Goal: Task Accomplishment & Management: Use online tool/utility

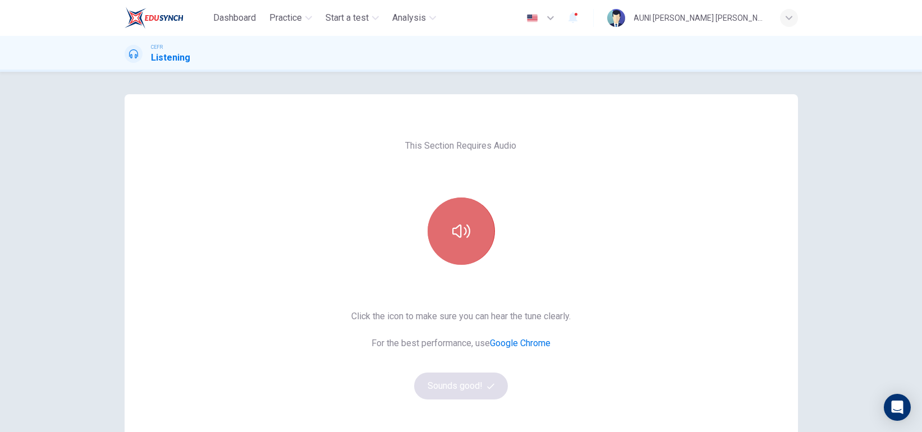
click at [461, 234] on icon "button" at bounding box center [461, 231] width 18 height 13
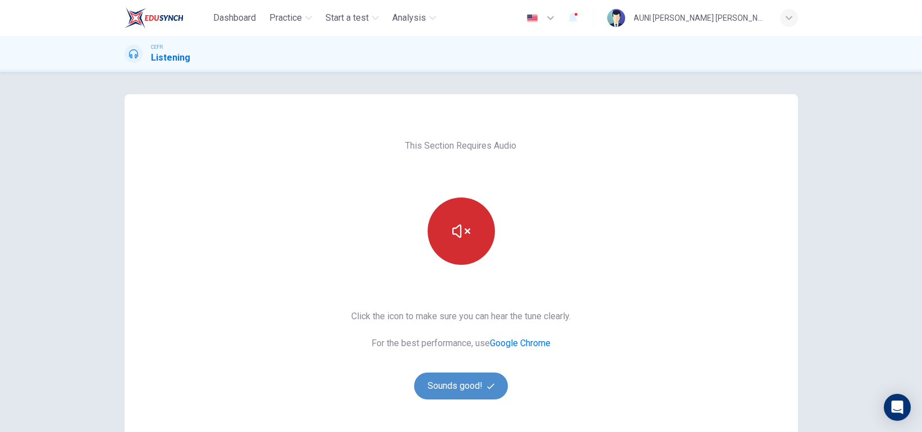
click at [469, 382] on button "Sounds good!" at bounding box center [461, 386] width 94 height 27
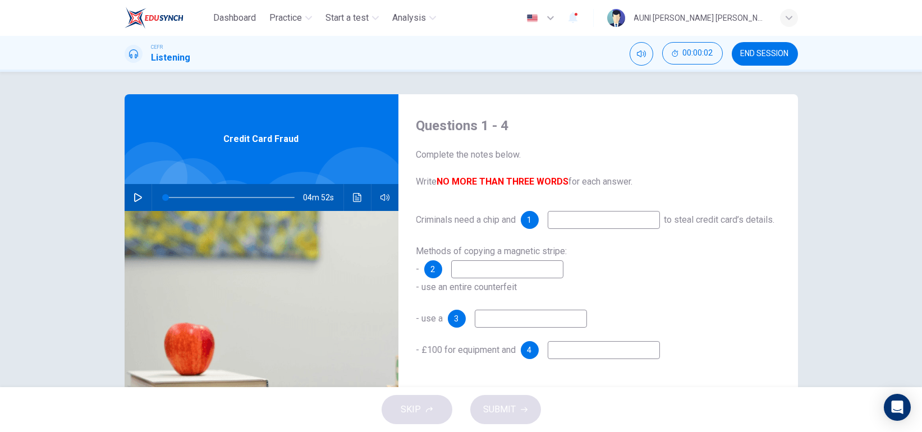
click at [134, 201] on icon "button" at bounding box center [138, 197] width 8 height 9
type input "1"
click at [580, 221] on input at bounding box center [604, 220] width 112 height 18
type input "11"
type input "pi"
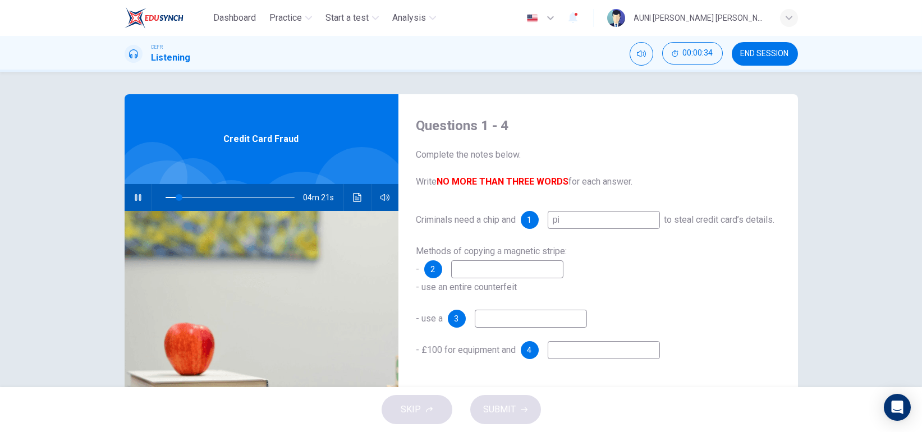
type input "11"
type input "pin"
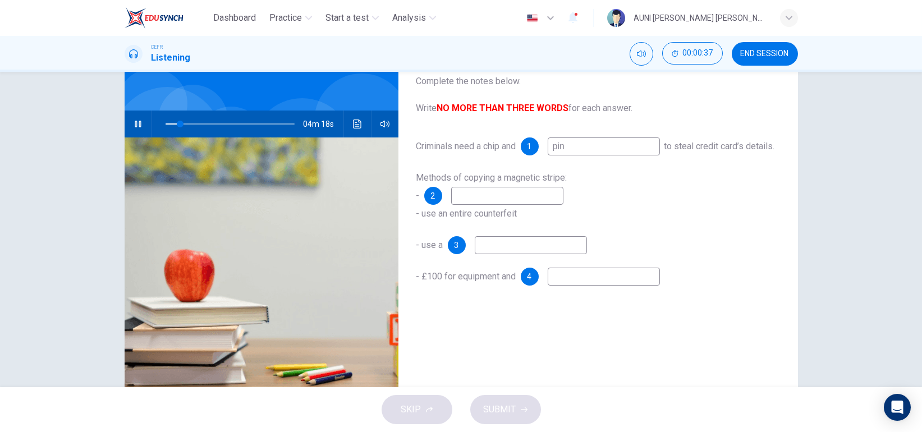
scroll to position [54, 0]
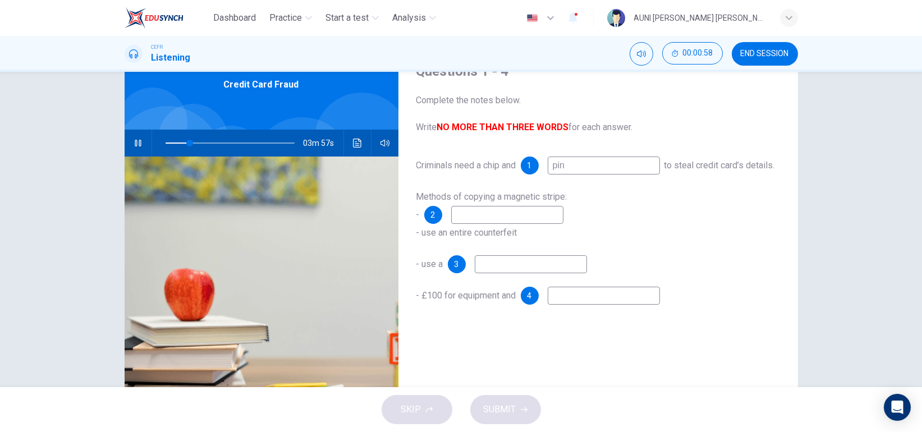
type input "19"
type input "pin"
click at [535, 224] on input at bounding box center [507, 215] width 112 height 18
type input "m"
type input "20"
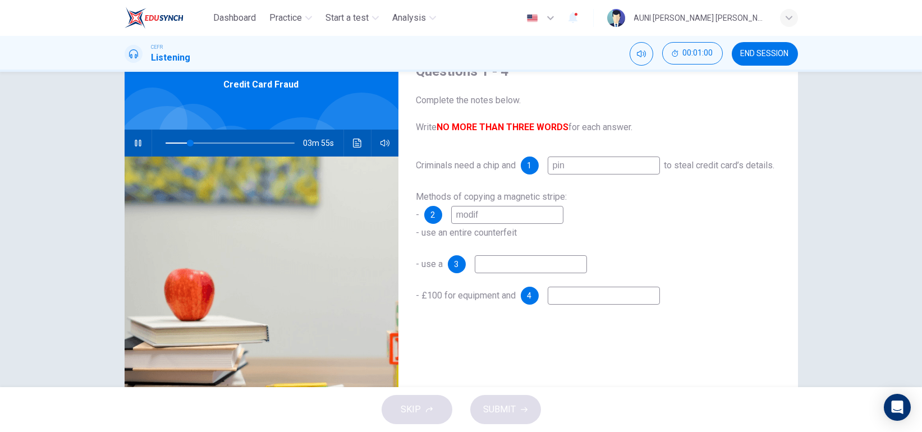
type input "modify"
type input "20"
type input "modify"
type input "21"
type input "modify term"
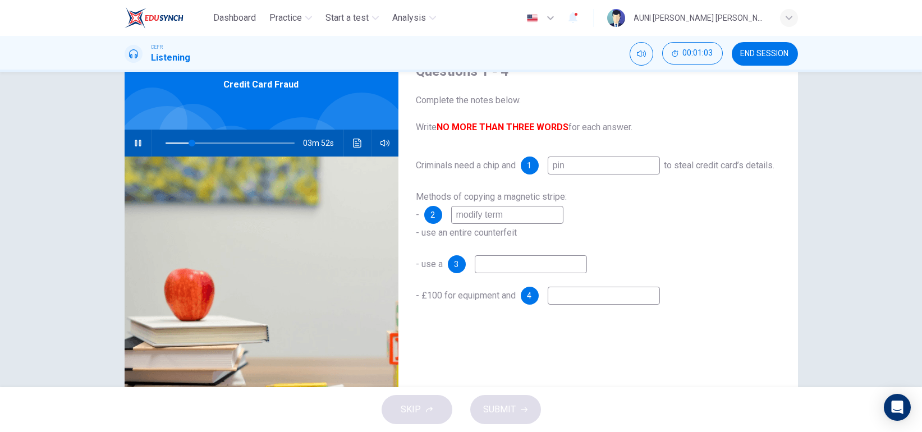
type input "21"
type input "modify termial"
type input "21"
type input "modify termin"
type input "22"
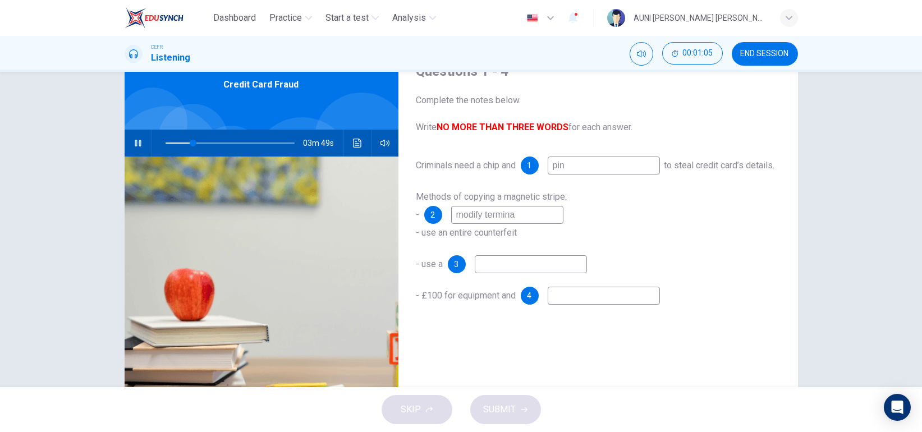
type input "modify terminal"
type input "22"
type input "modify terminal"
click at [532, 273] on input at bounding box center [531, 264] width 112 height 18
type input "29"
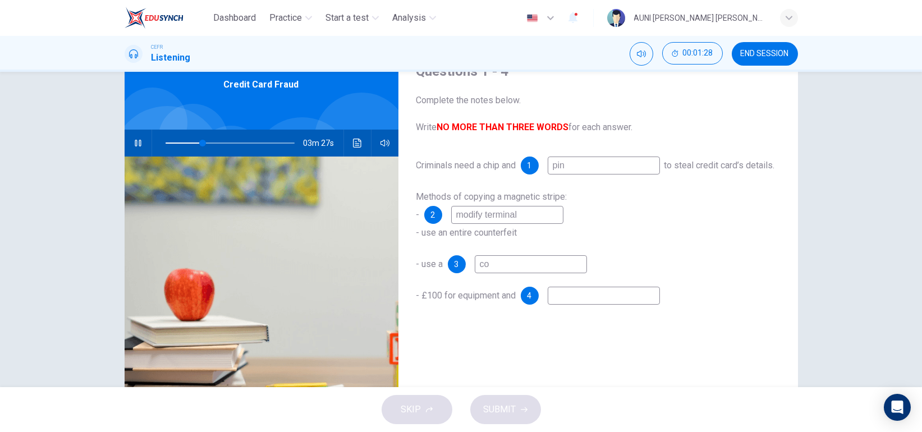
type input "con"
type input "29"
type input "conc"
type input "29"
type input "concealed"
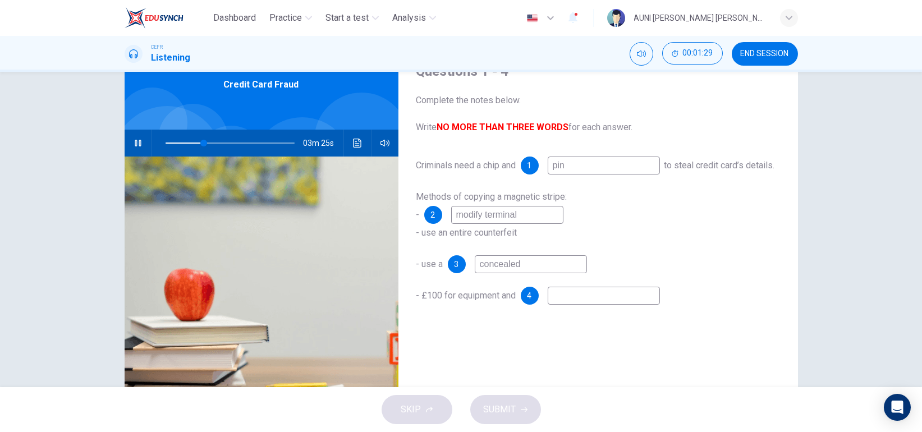
type input "30"
type input "concealed ca"
type input "30"
type input "concealed camera"
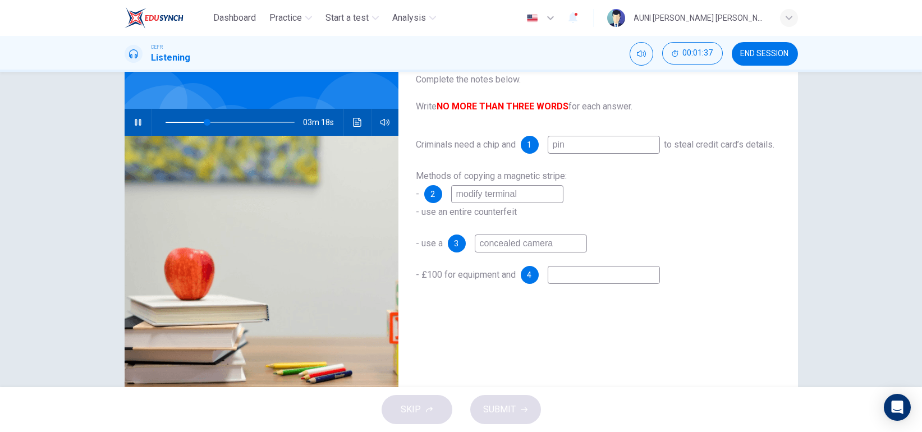
scroll to position [76, 0]
type input "36"
type input "concealed camera"
click at [582, 283] on input at bounding box center [604, 274] width 112 height 18
click at [210, 118] on span at bounding box center [213, 121] width 7 height 7
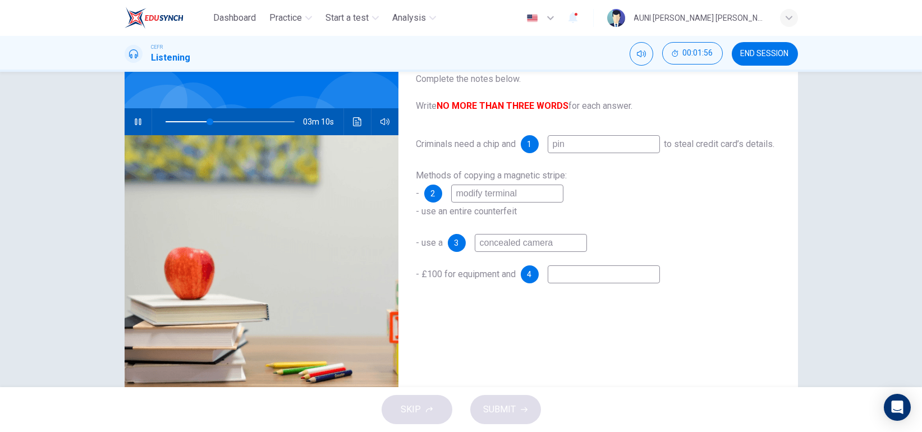
click at [570, 283] on input at bounding box center [604, 274] width 112 height 18
type input "36"
type input "r"
type input "36"
type input "ra"
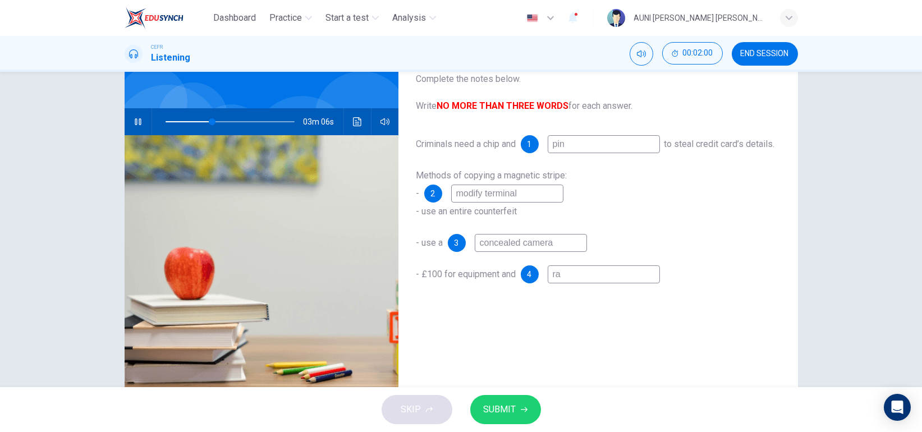
type input "36"
type input "raw"
type input "36"
type input "raw"
type input "36"
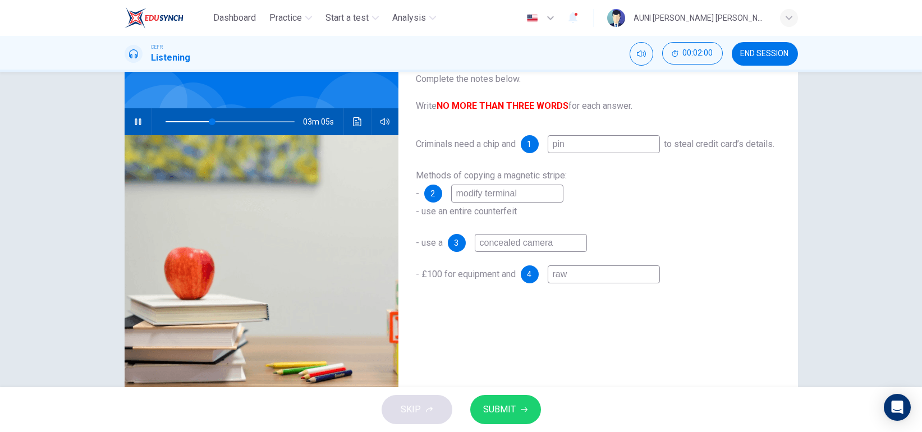
type input "raw p"
type input "36"
type input "raw pa"
type input "36"
type input "raw par"
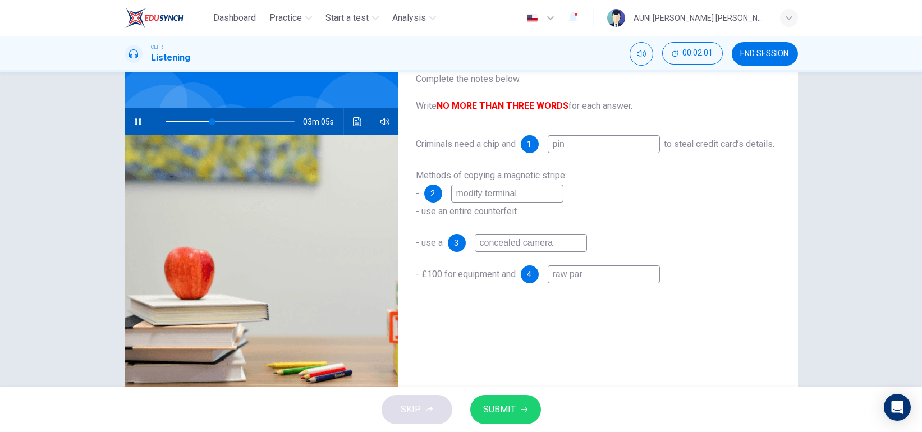
type input "36"
type input "raw part"
type input "37"
type input "raw parts"
type input "37"
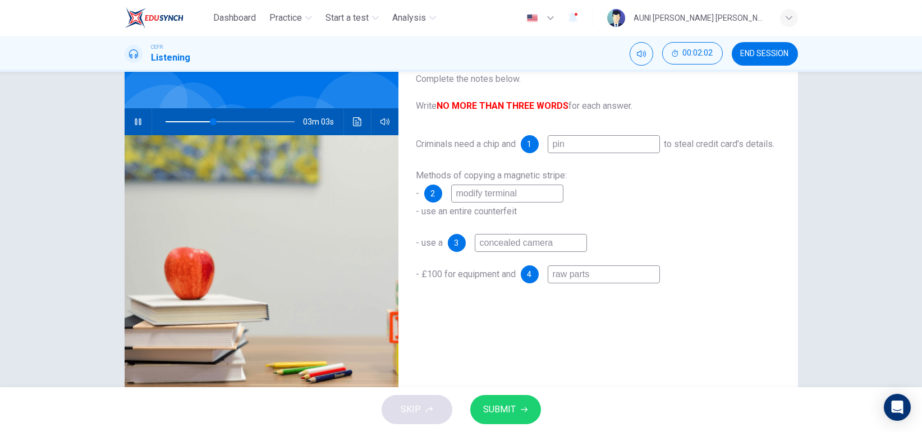
type input "raw parts"
click at [510, 406] on span "SUBMIT" at bounding box center [500, 410] width 33 height 16
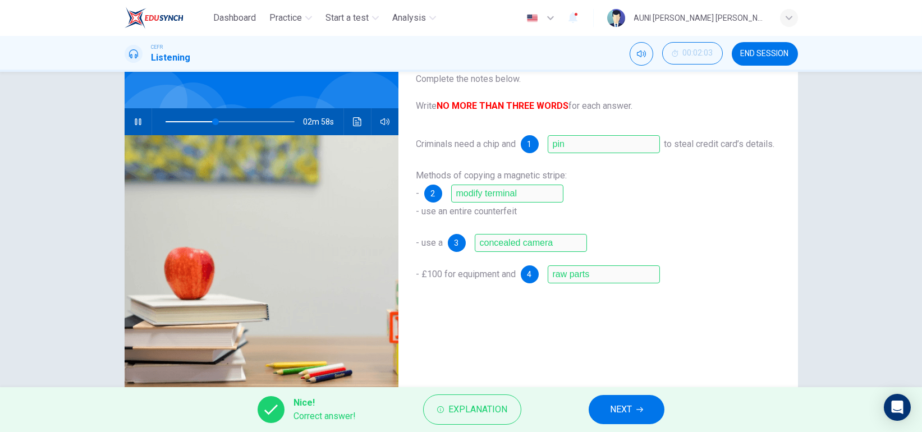
click at [614, 406] on span "NEXT" at bounding box center [621, 410] width 22 height 16
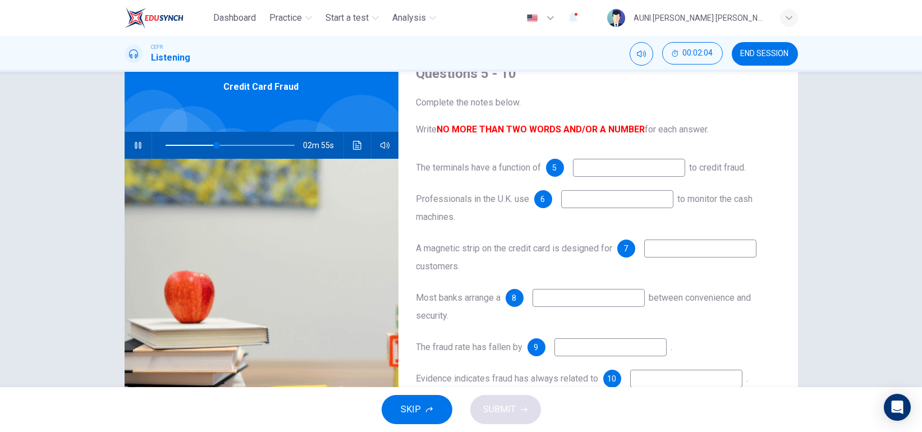
scroll to position [51, 0]
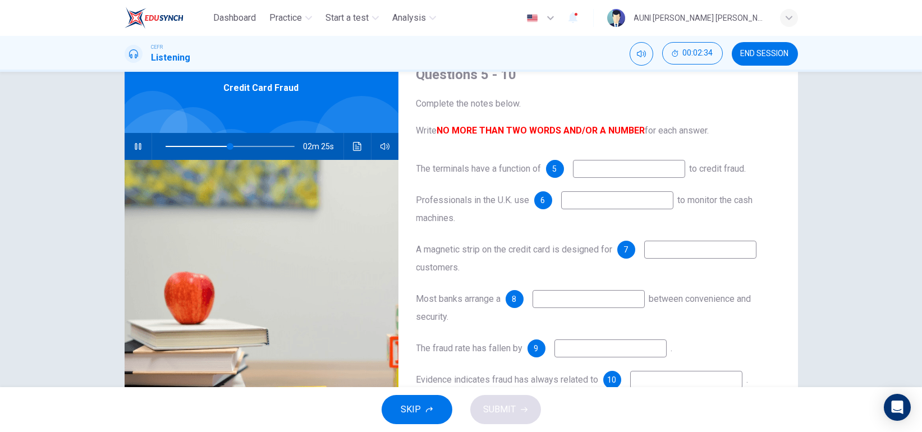
click at [612, 166] on input at bounding box center [629, 169] width 112 height 18
type input "61"
type input "s"
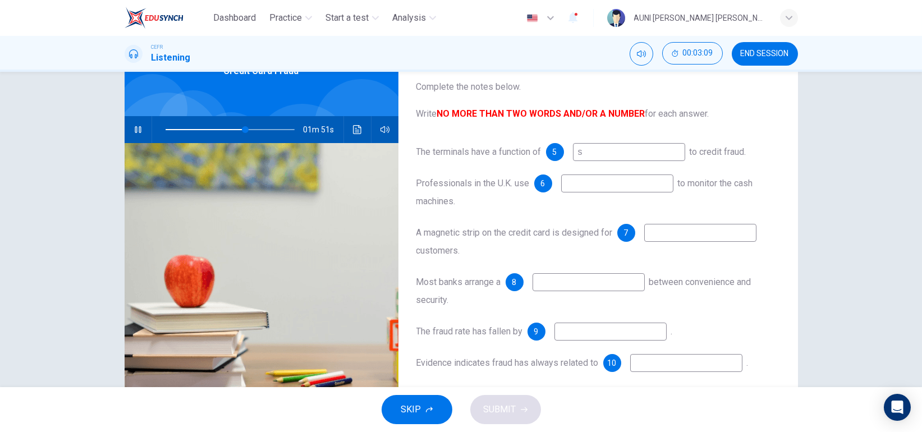
type input "62"
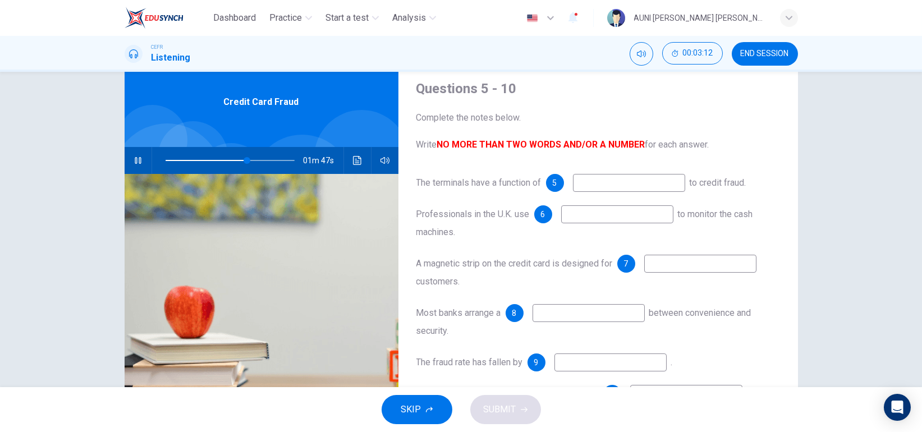
click at [671, 265] on input at bounding box center [700, 264] width 112 height 18
type input "64"
type input "tr"
type input "64"
type input "trave"
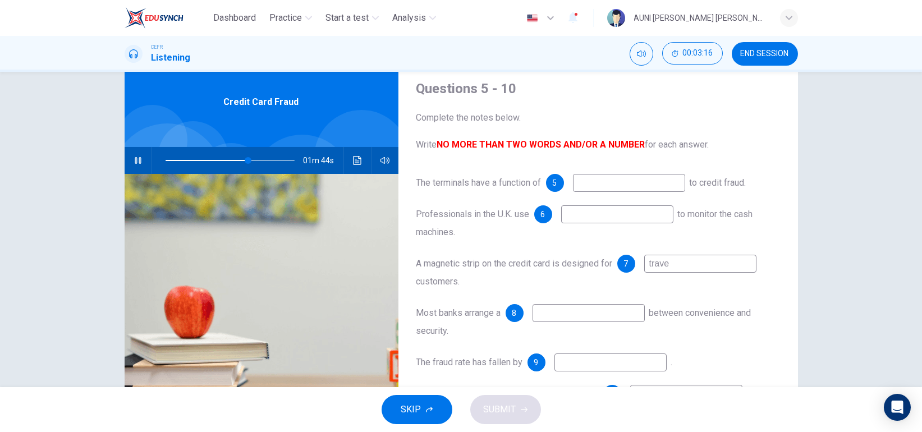
type input "65"
type input "travellin"
type input "65"
type input "travelling"
type input "65"
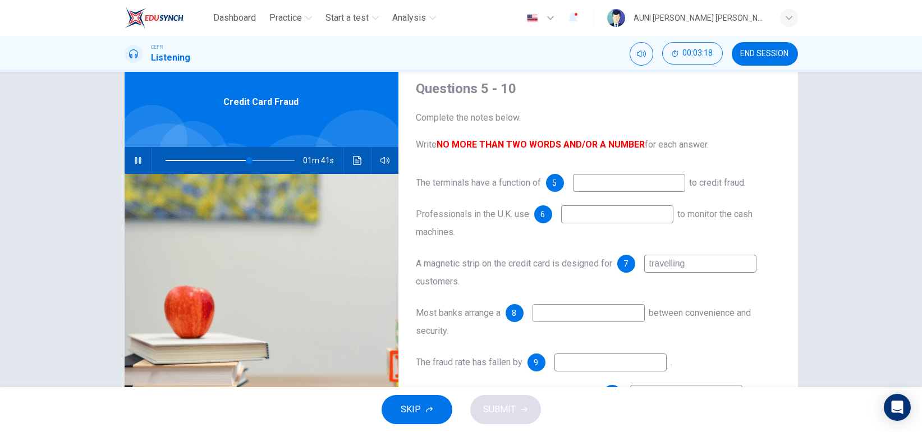
type input "travelling"
click at [214, 158] on span at bounding box center [230, 161] width 129 height 16
click at [642, 185] on input at bounding box center [629, 183] width 112 height 18
click at [203, 157] on span at bounding box center [230, 161] width 129 height 16
click at [612, 181] on input at bounding box center [629, 183] width 112 height 18
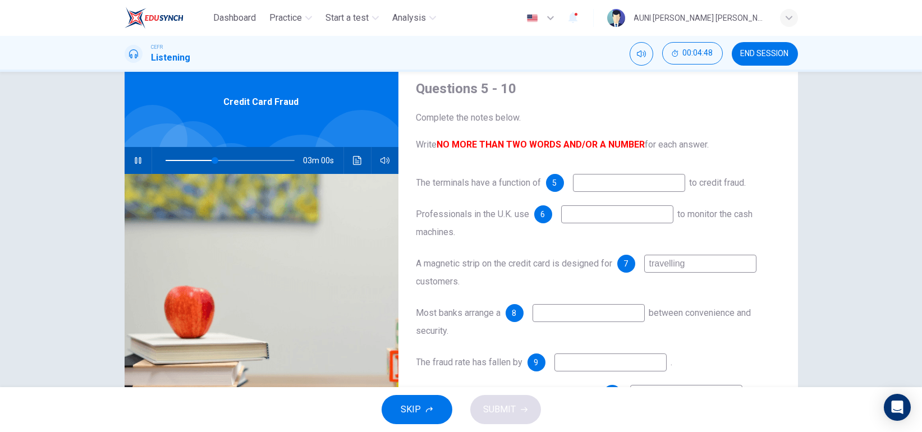
type input "39"
type input "temp"
type input "39"
type input "temper re"
type input "40"
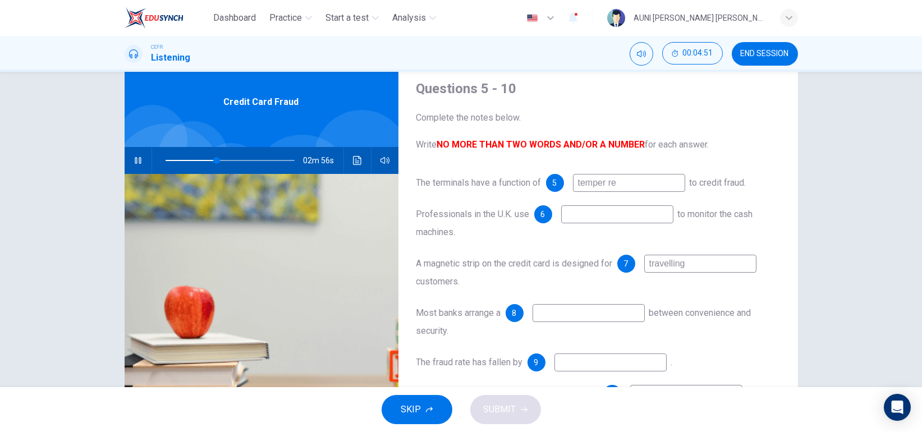
type input "temper res"
type input "40"
type input "temper resistN"
type input "40"
type input "temper resist"
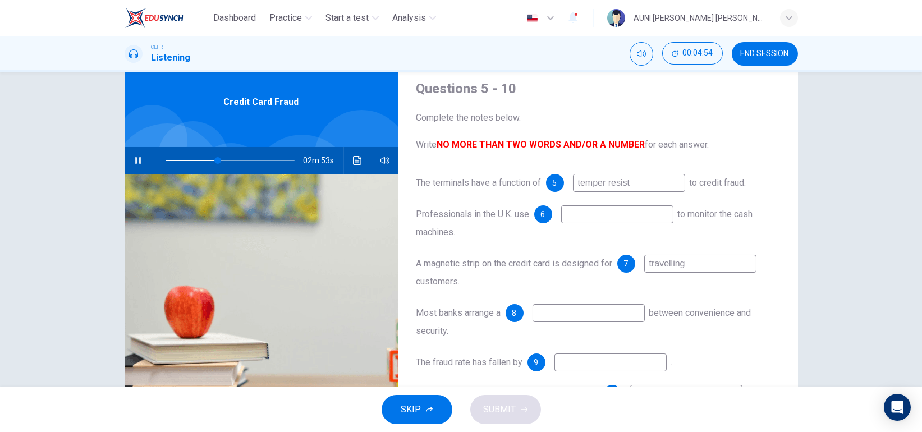
type input "41"
type input "temper resistance"
type input "41"
type input "temper resistance"
click at [595, 220] on input at bounding box center [617, 214] width 112 height 18
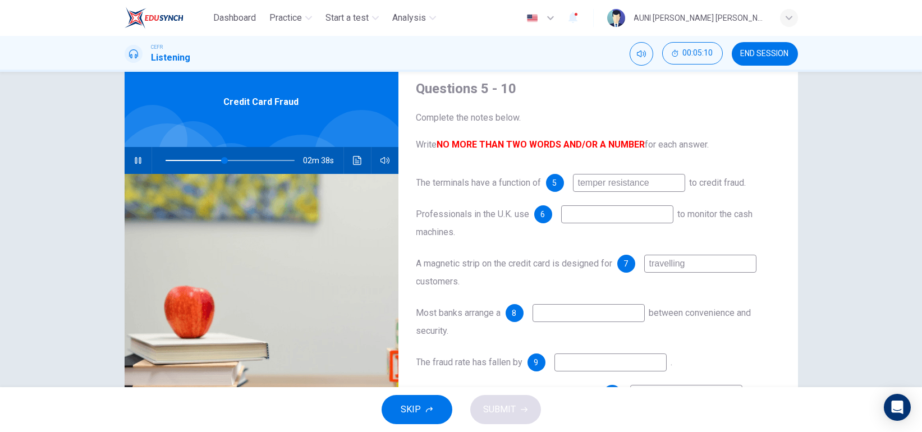
type input "46"
type input "fake"
type input "46"
type input "fake cards"
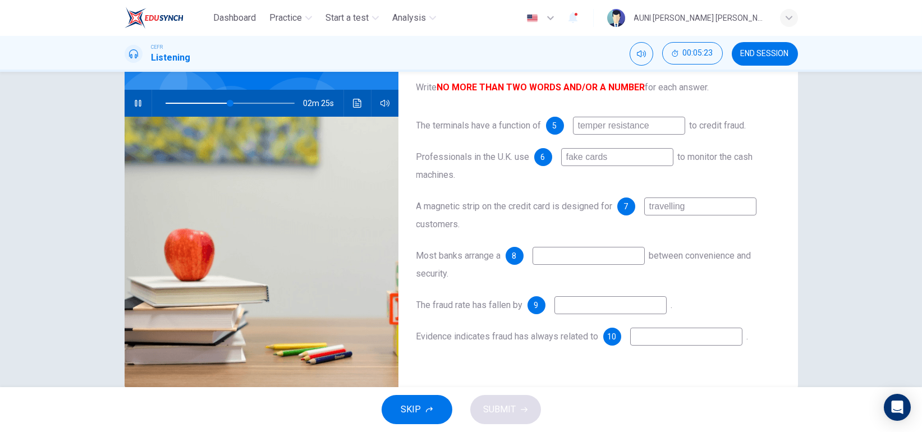
scroll to position [101, 0]
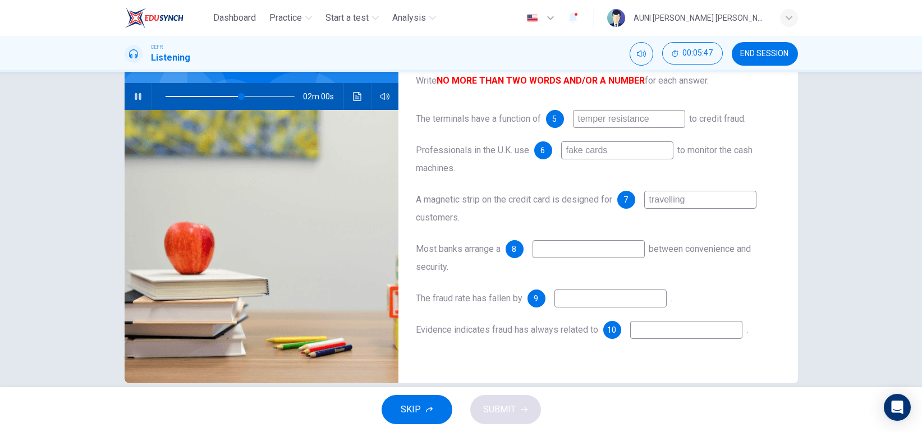
type input "59"
type input "fake cards"
click at [225, 95] on span at bounding box center [230, 97] width 129 height 16
click at [631, 154] on input "fake cards" at bounding box center [617, 150] width 112 height 18
click at [584, 255] on input at bounding box center [589, 249] width 112 height 18
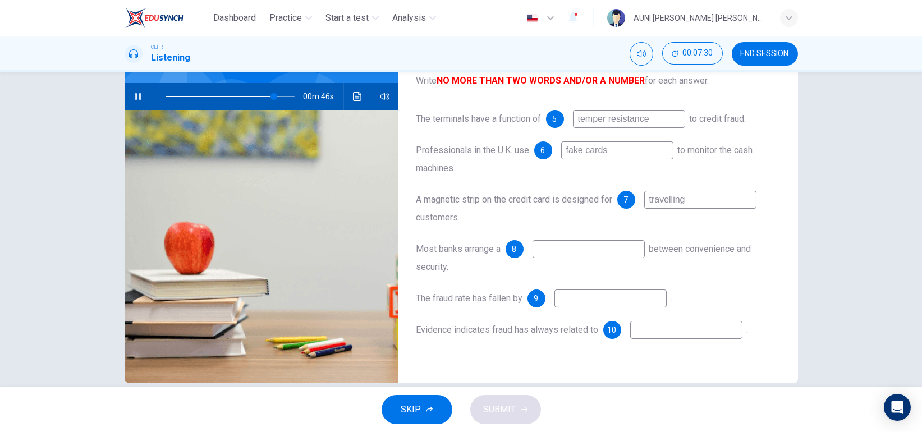
click at [582, 301] on input at bounding box center [611, 299] width 112 height 18
type input "84"
type input "24"
type input "85"
type input "24%"
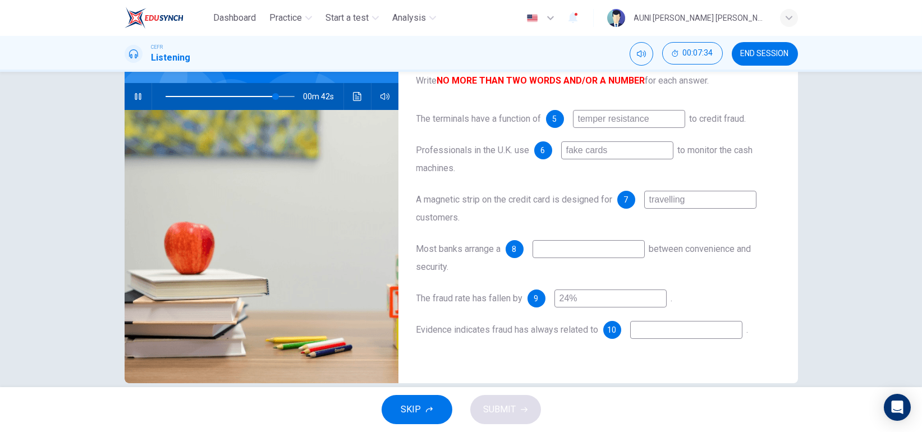
type input "85"
type input "24%"
click at [654, 332] on input at bounding box center [686, 330] width 112 height 18
click at [614, 249] on input at bounding box center [589, 249] width 112 height 18
type input "91"
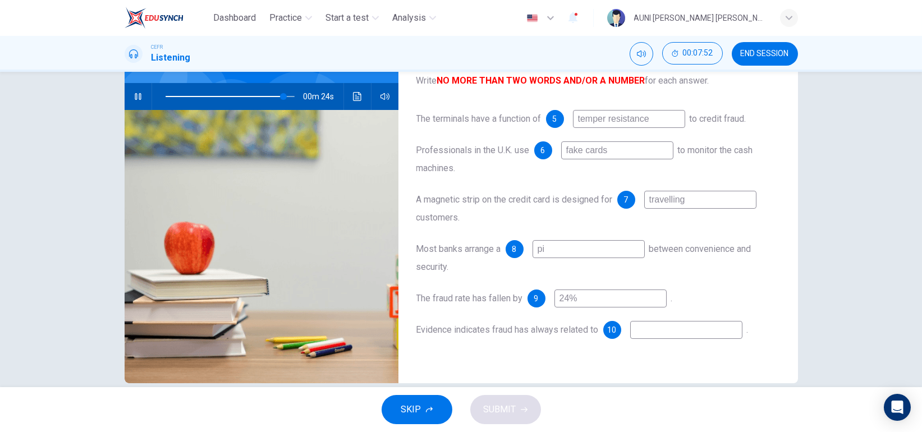
type input "pin"
type input "94"
type input "pin"
click at [283, 97] on span at bounding box center [286, 96] width 7 height 7
click at [652, 332] on input at bounding box center [686, 330] width 112 height 18
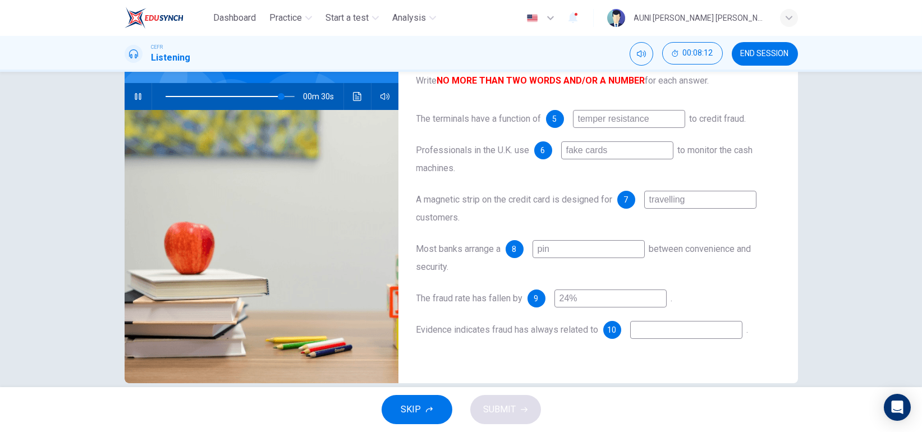
type input "90"
type input "pi"
type input "90"
type input "pin"
type input "91"
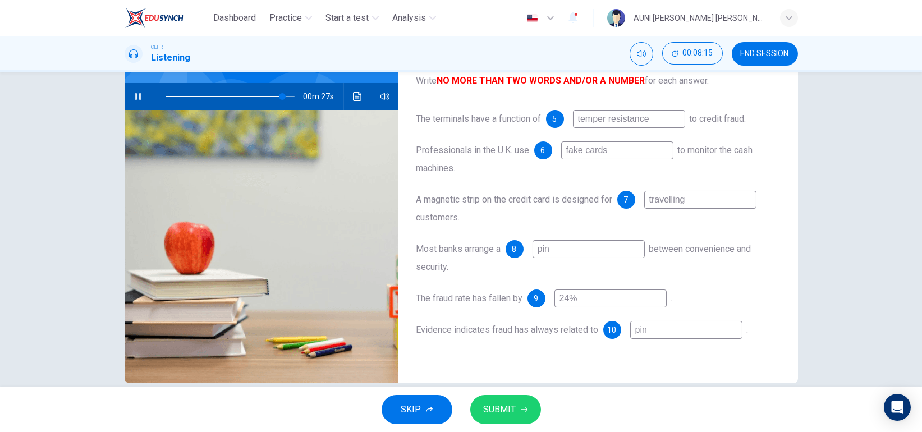
type input "pins"
type input "91"
type input "pins"
click at [524, 405] on button "SUBMIT" at bounding box center [505, 409] width 71 height 29
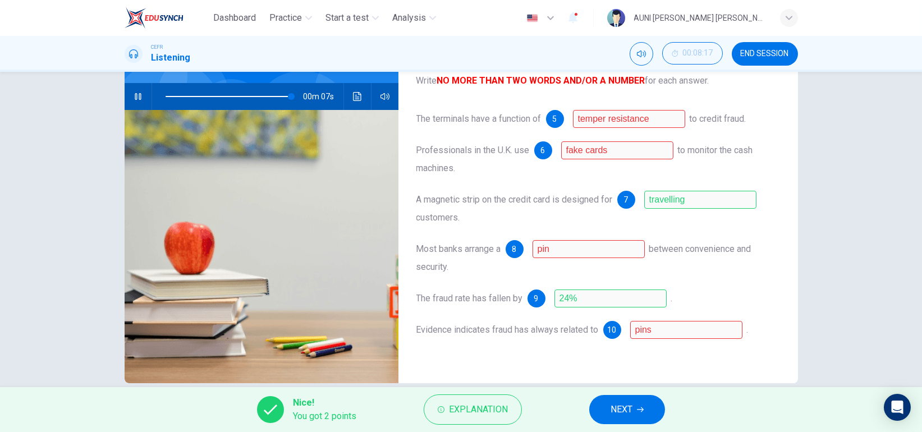
click at [129, 91] on button "button" at bounding box center [138, 96] width 18 height 27
type input "98"
